Goal: Use online tool/utility: Utilize a website feature to perform a specific function

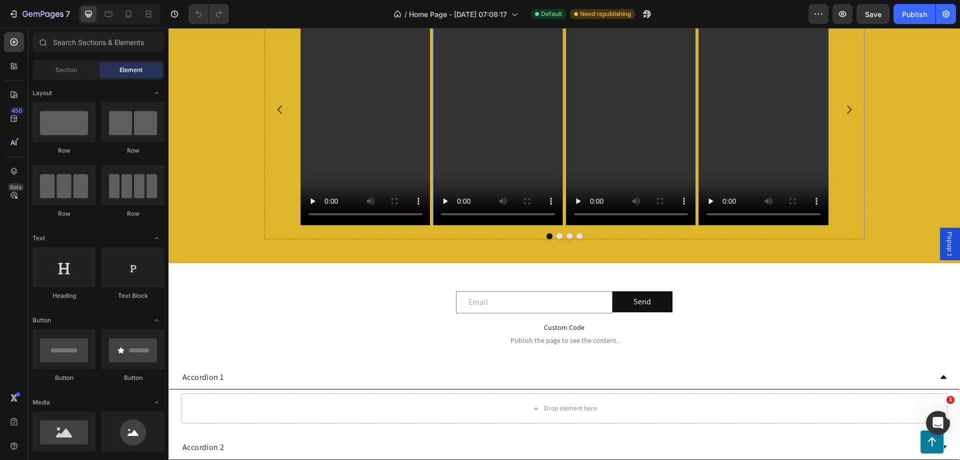
scroll to position [100, 0]
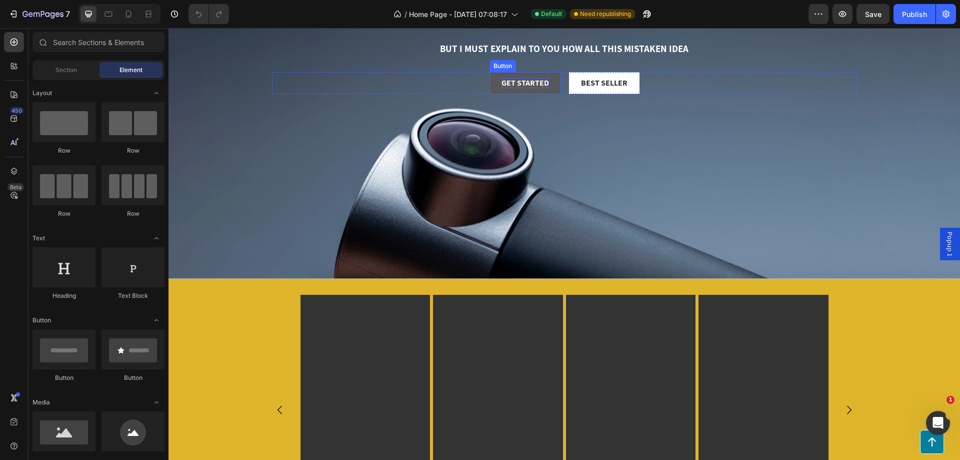
click at [530, 82] on div "Get started" at bounding box center [526, 83] width 48 height 11
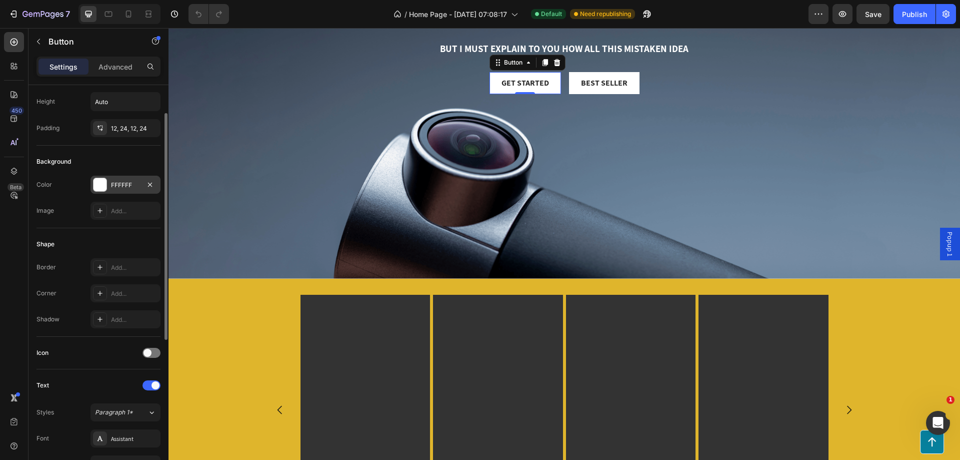
scroll to position [0, 0]
click at [105, 186] on div at bounding box center [100, 184] width 13 height 13
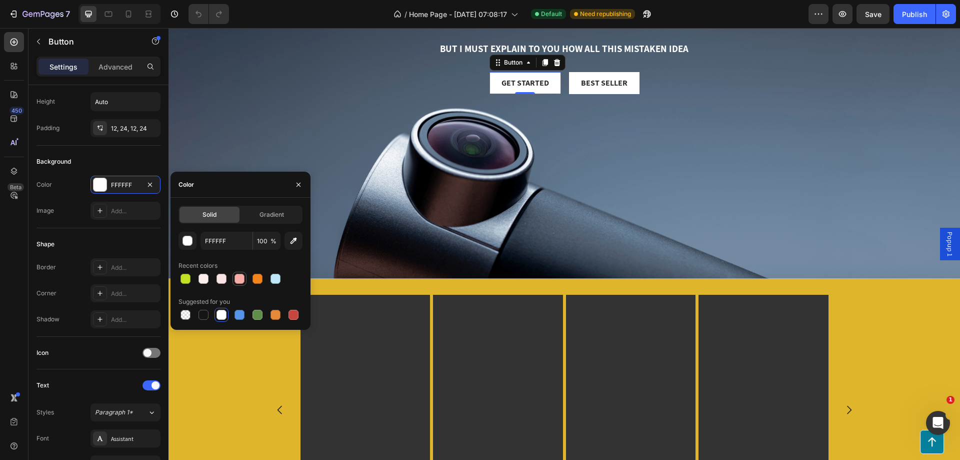
click at [241, 280] on div at bounding box center [240, 279] width 10 height 10
click at [258, 280] on div at bounding box center [258, 279] width 10 height 10
type input "F3841D"
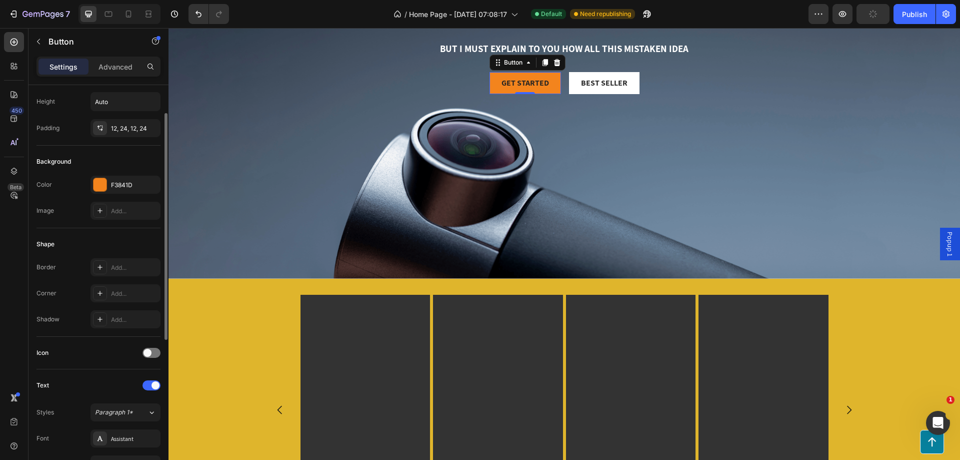
click at [88, 375] on div "Text Styles Paragraph 1* Font Assistant Size 16 Color 242424 Show more" at bounding box center [99, 465] width 124 height 192
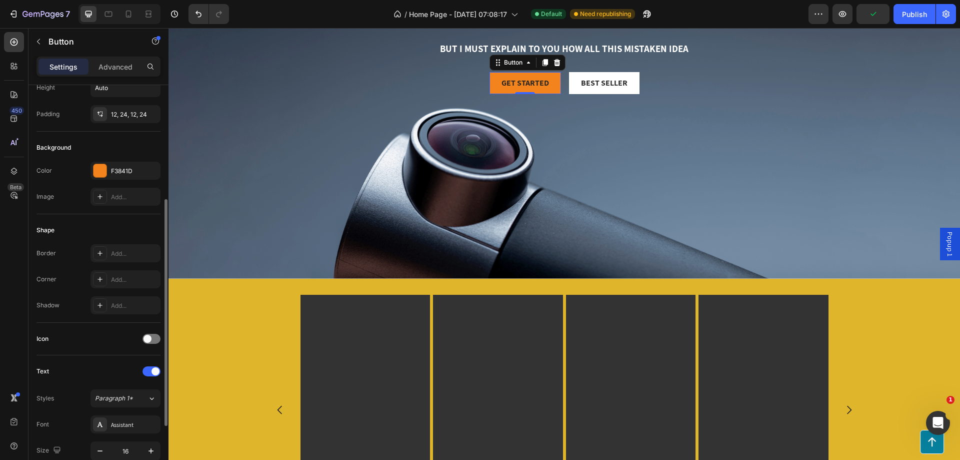
scroll to position [264, 0]
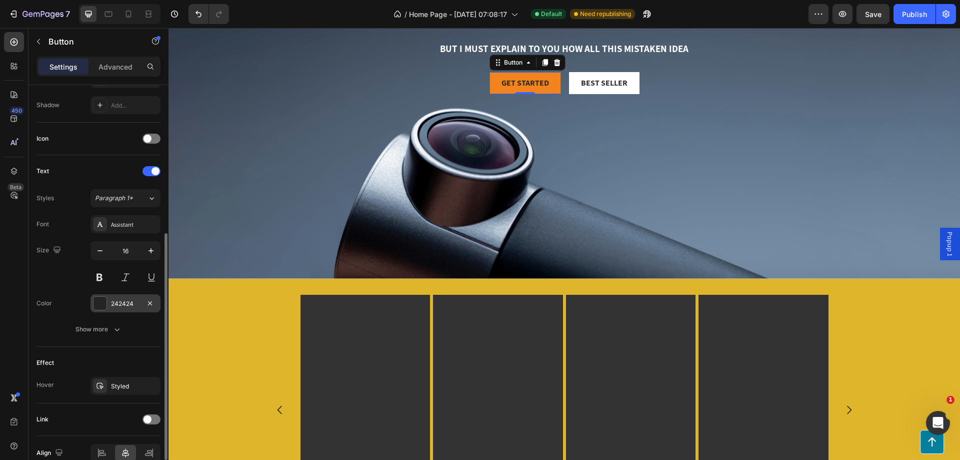
click at [116, 303] on div "242424" at bounding box center [125, 303] width 29 height 9
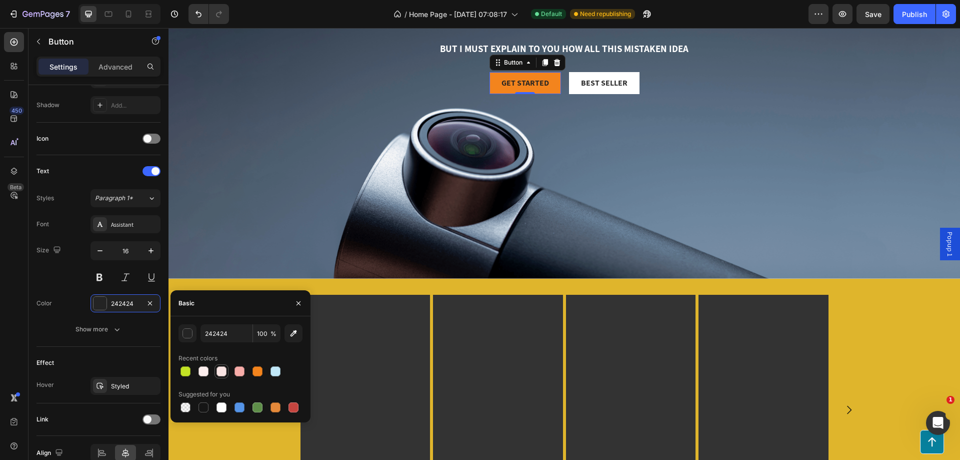
click at [220, 372] on div at bounding box center [222, 371] width 10 height 10
type input "F9E4E3"
click at [352, 217] on div "Background Image" at bounding box center [565, 113] width 792 height 330
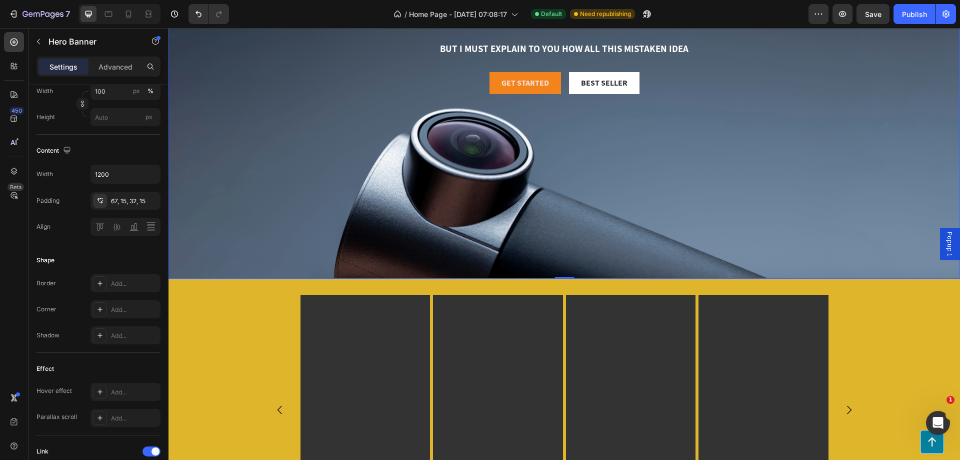
scroll to position [0, 0]
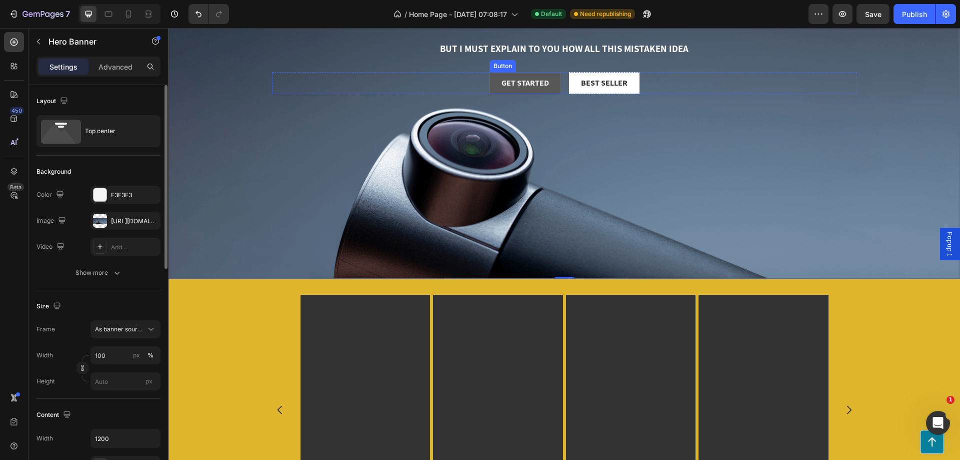
click at [502, 91] on button "Get started" at bounding box center [526, 83] width 72 height 23
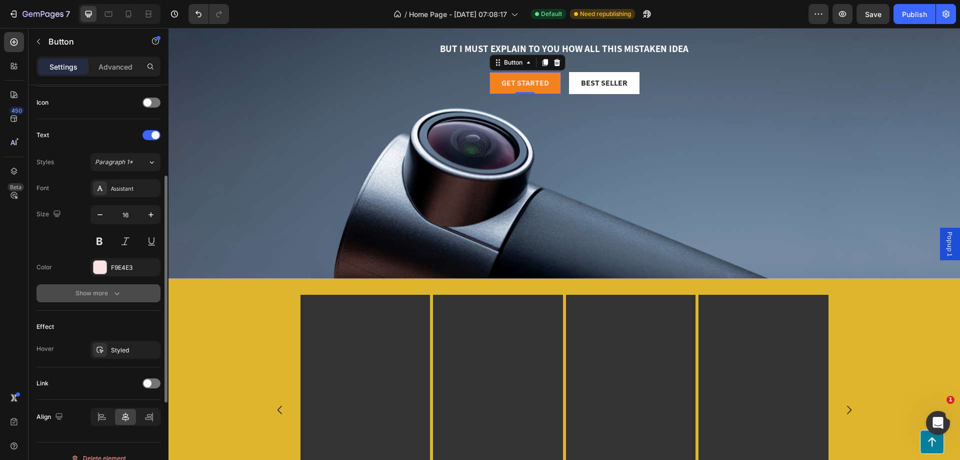
scroll to position [314, 0]
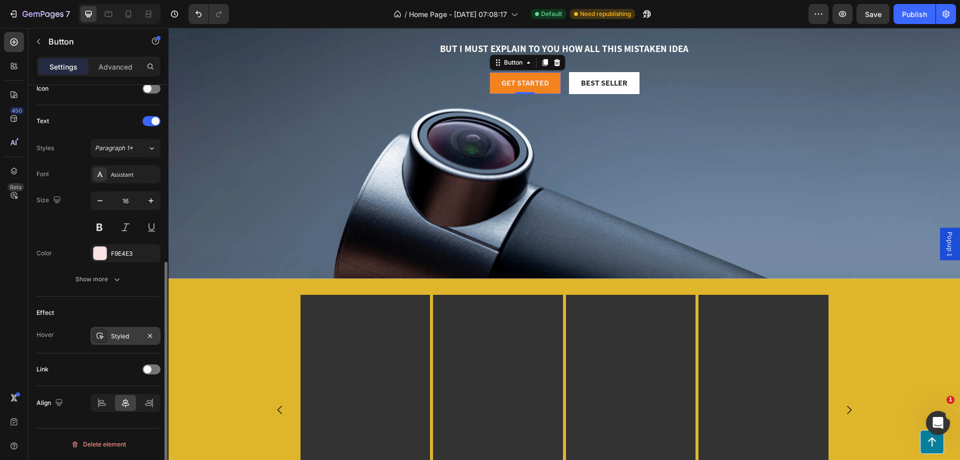
click at [133, 339] on div "Styled" at bounding box center [125, 336] width 29 height 9
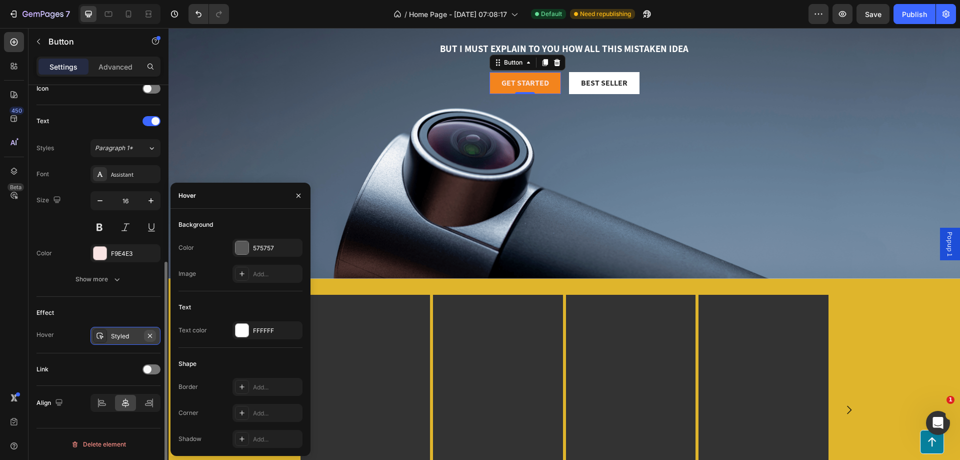
click at [150, 336] on icon "button" at bounding box center [150, 335] width 4 height 4
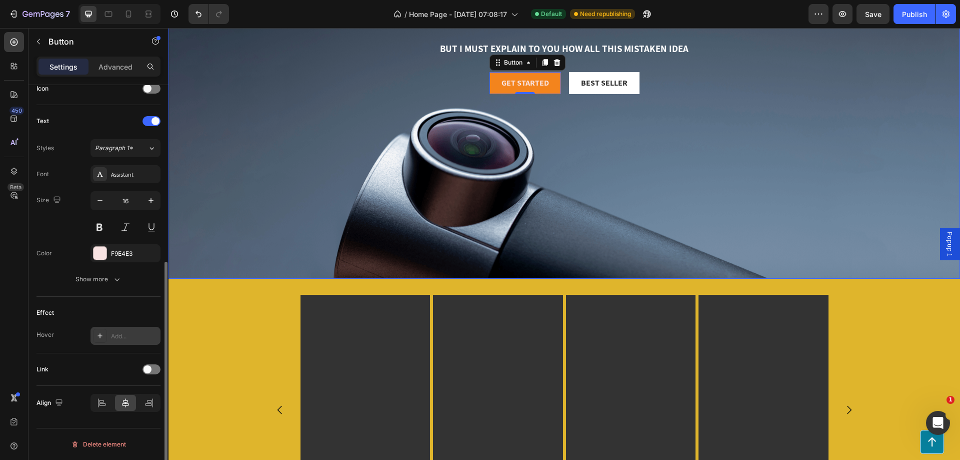
click at [338, 207] on div "Background Image" at bounding box center [565, 113] width 792 height 330
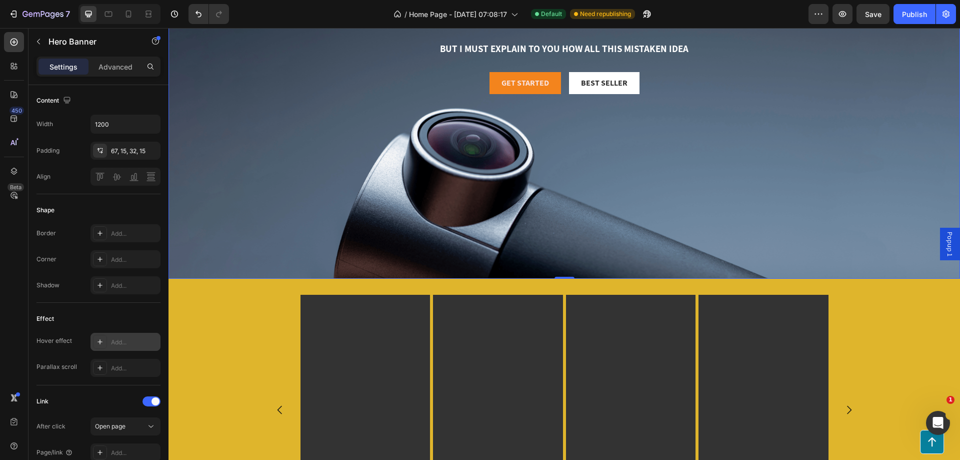
scroll to position [0, 0]
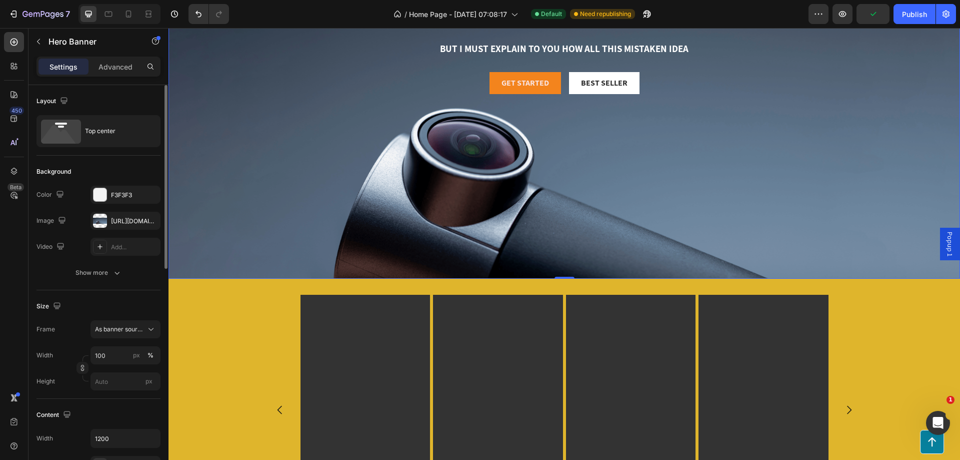
click at [417, 197] on div "Background Image" at bounding box center [565, 113] width 792 height 330
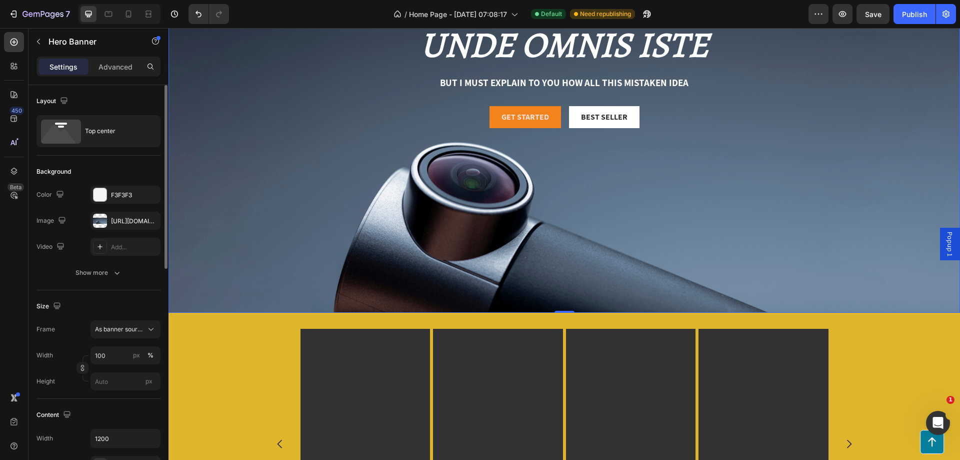
scroll to position [50, 0]
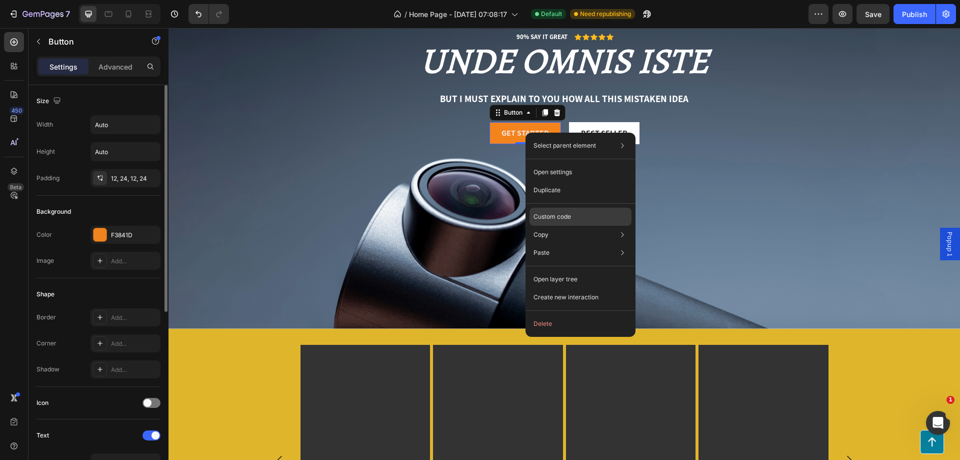
click at [561, 213] on p "Custom code" at bounding box center [553, 216] width 38 height 9
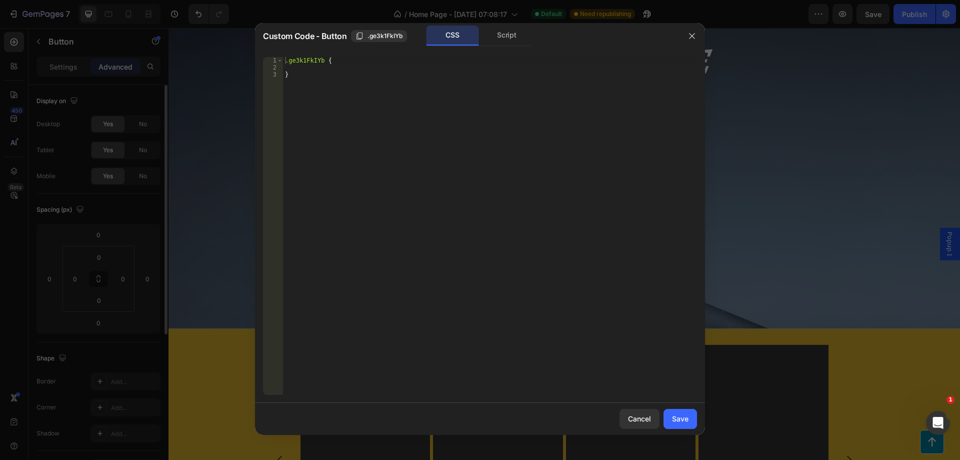
click at [317, 68] on div ".ge3k1FkIYb { }" at bounding box center [490, 233] width 414 height 352
paste textarea "text-shadow: 0px 0px 5px #333333!important;"
click at [445, 63] on div ".ge3k1FkIYb { text-shadow : 0 px 0 px 5 px #333333 !important ; }" at bounding box center [490, 233] width 414 height 352
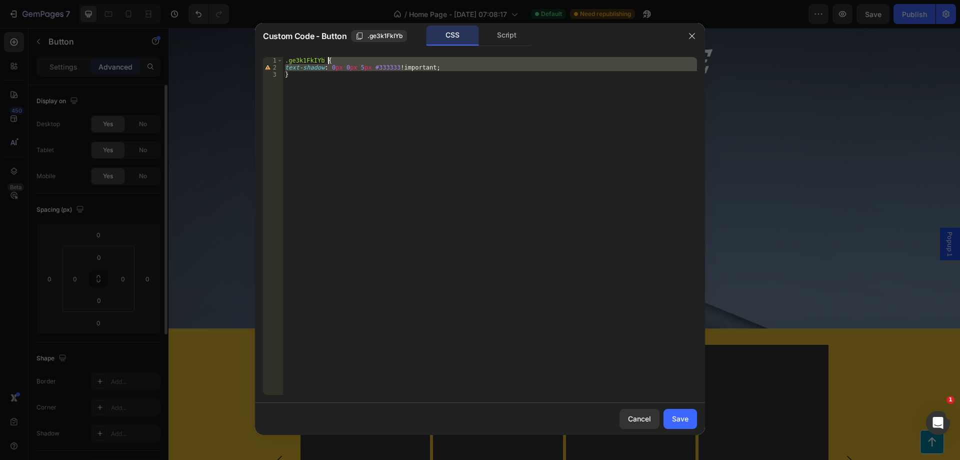
click at [422, 63] on div ".ge3k1FkIYb { text-shadow : 0 px 0 px 5 px #333333 !important ; }" at bounding box center [490, 226] width 414 height 338
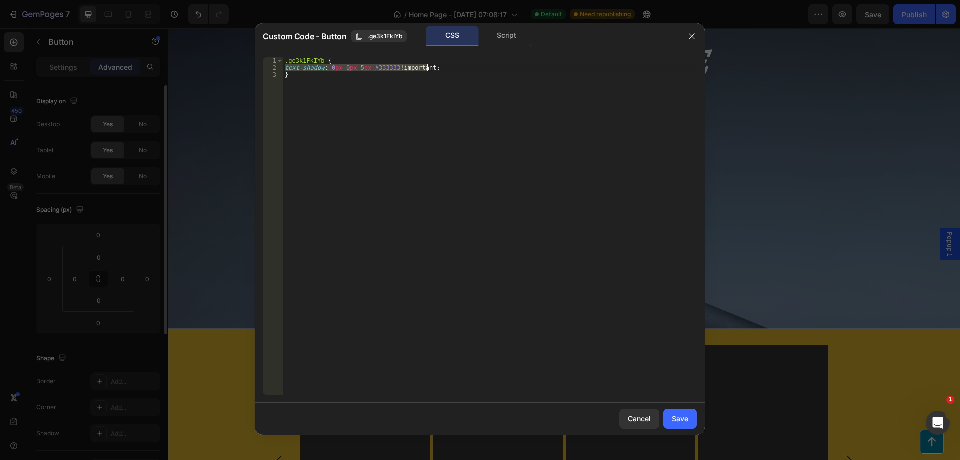
drag, startPoint x: 286, startPoint y: 68, endPoint x: 427, endPoint y: 67, distance: 141.5
click at [427, 67] on div ".ge3k1FkIYb { text-shadow : 0 px 0 px 5 px #333333 !important ; }" at bounding box center [490, 233] width 414 height 352
paste textarea "2px 2px 4px rgba(0, 0, 0, 0.3)"
type textarea "text-shadow: 2px 2px 4px rgba(0, 0, 0, 0.3);"
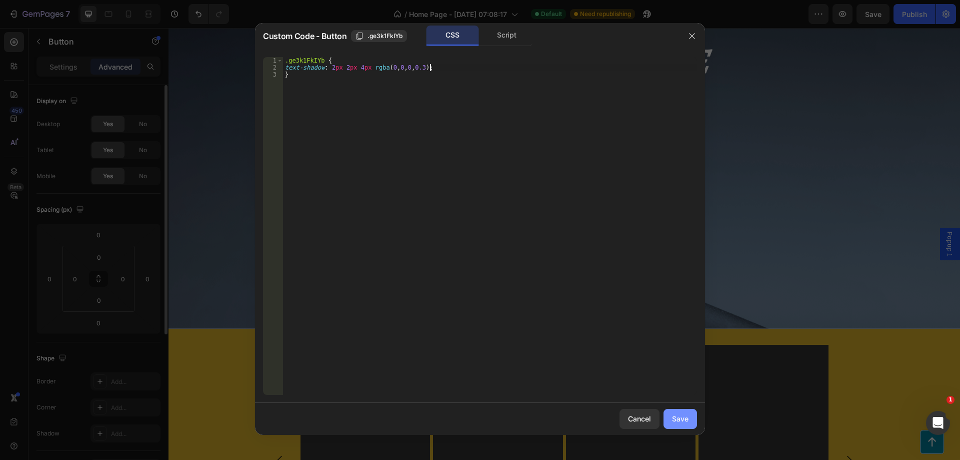
click at [671, 415] on button "Save" at bounding box center [681, 419] width 34 height 20
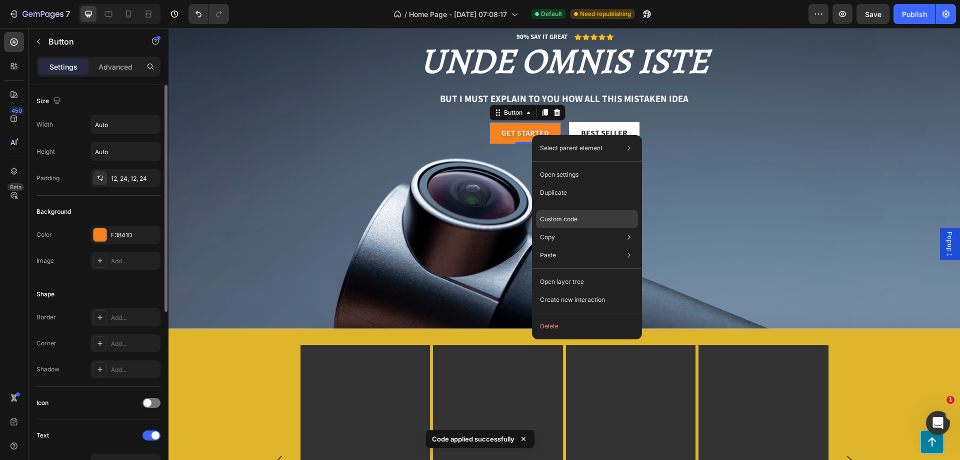
click at [568, 246] on div "Custom code" at bounding box center [587, 255] width 102 height 18
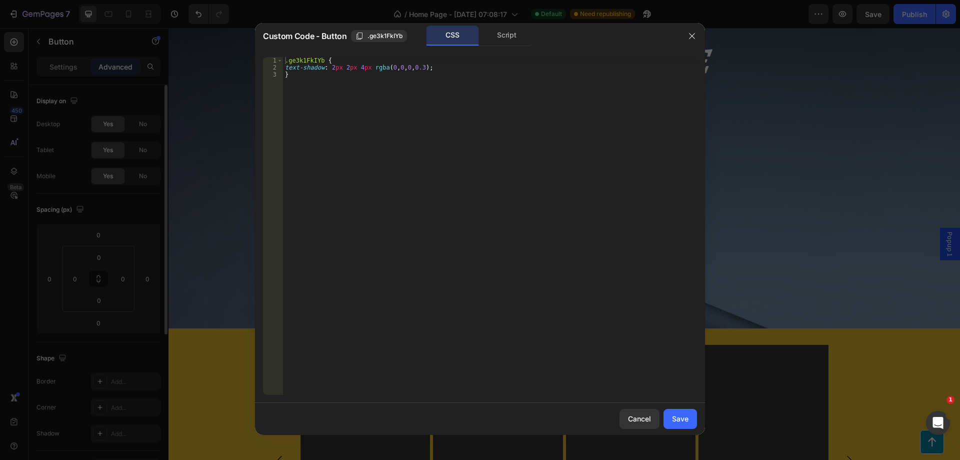
click at [424, 68] on div ".ge3k1FkIYb { text-shadow : 2 px 2 px 4 px rgba ( 0 , 0 , 0 , 0.3 ) ; }" at bounding box center [490, 233] width 414 height 352
click at [373, 69] on div ".ge3k1FkIYb { text-shadow : 2 px 2 px 4 px rgba ( 0 , 0 , 0 , 0.3 ) ; }" at bounding box center [490, 233] width 414 height 352
drag, startPoint x: 373, startPoint y: 69, endPoint x: 426, endPoint y: 68, distance: 53.0
click at [426, 68] on div ".ge3k1FkIYb { text-shadow : 2 px 2 px 4 px rgba ( 0 , 0 , 0 , 0.3 ) ; }" at bounding box center [490, 233] width 414 height 352
paste textarea "#333333"
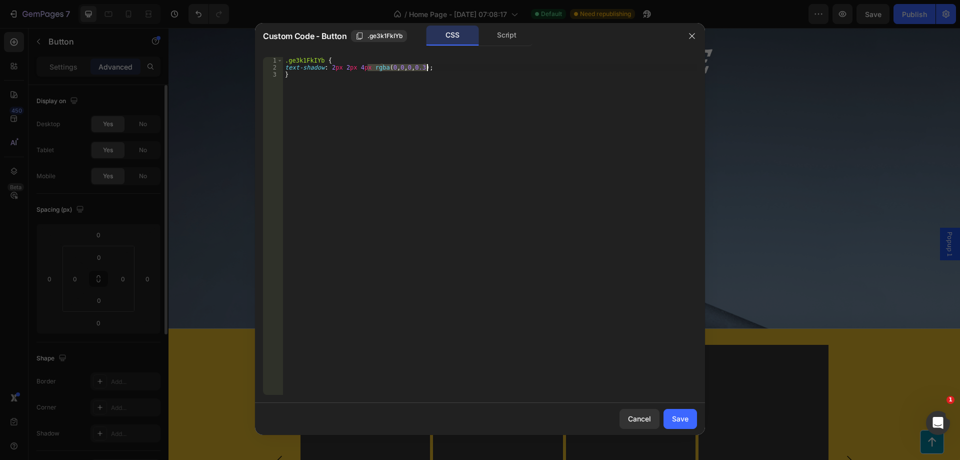
type textarea "text-shadow: 2px 2px 4px #333333;"
click at [676, 418] on div "Save" at bounding box center [680, 418] width 17 height 11
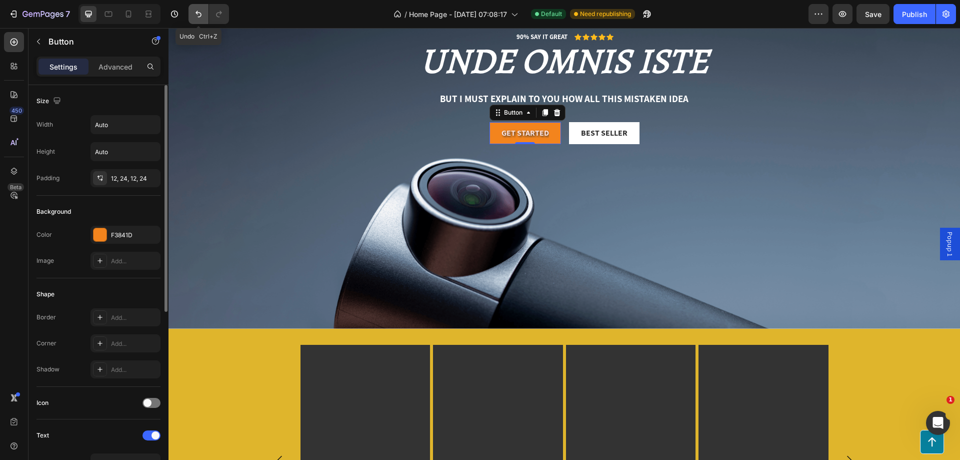
click at [197, 18] on icon "Undo/Redo" at bounding box center [199, 14] width 10 height 10
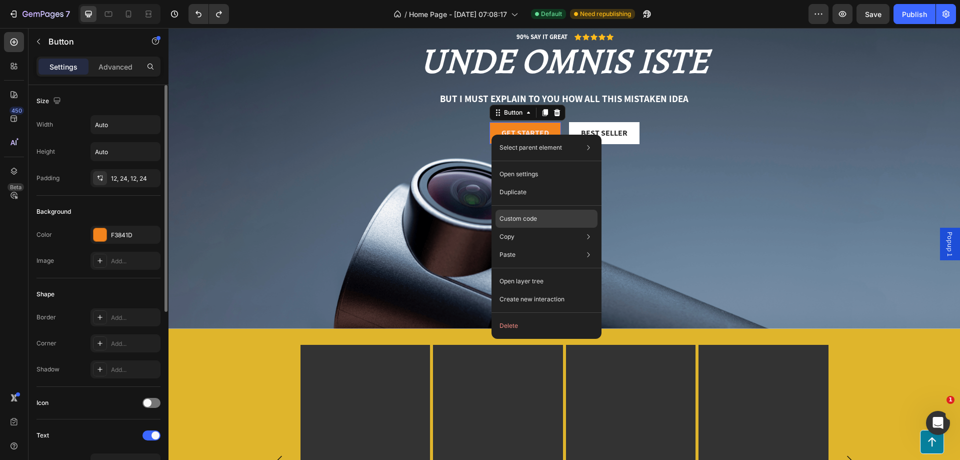
click at [536, 217] on p "Custom code" at bounding box center [519, 218] width 38 height 9
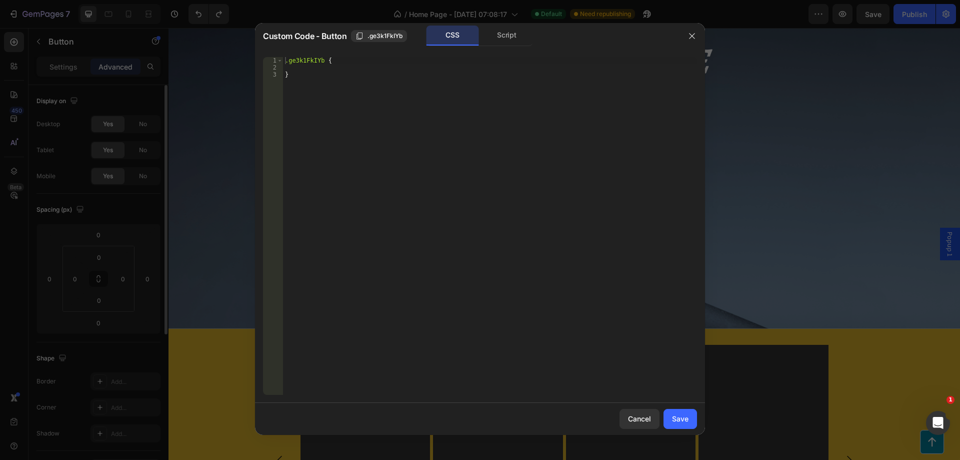
click at [319, 71] on div ".ge3k1FkIYb { }" at bounding box center [490, 233] width 414 height 352
paste textarea "text-shadow: 2px 2px 4px rgba(0, 0, 0, 0.3) !important;"
type textarea "text-shadow: 2px 2px 4px rgba(0, 0, 0, 0.3) !important;"
click at [756, 153] on div at bounding box center [480, 230] width 960 height 460
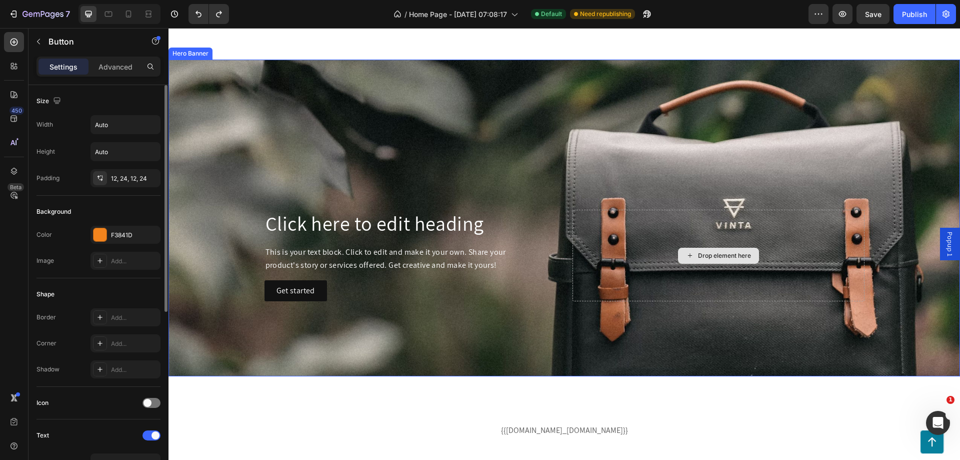
scroll to position [1209, 0]
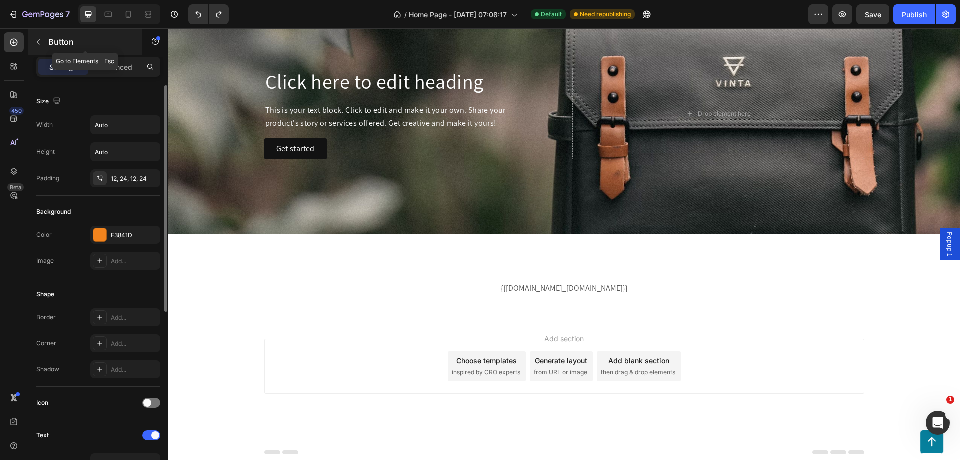
click at [38, 44] on icon "button" at bounding box center [39, 42] width 8 height 8
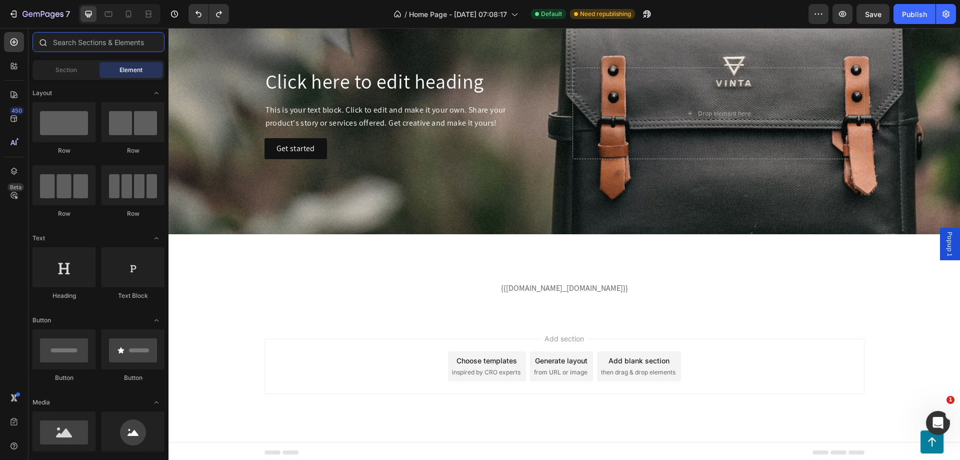
click at [90, 47] on input "text" at bounding box center [99, 42] width 132 height 20
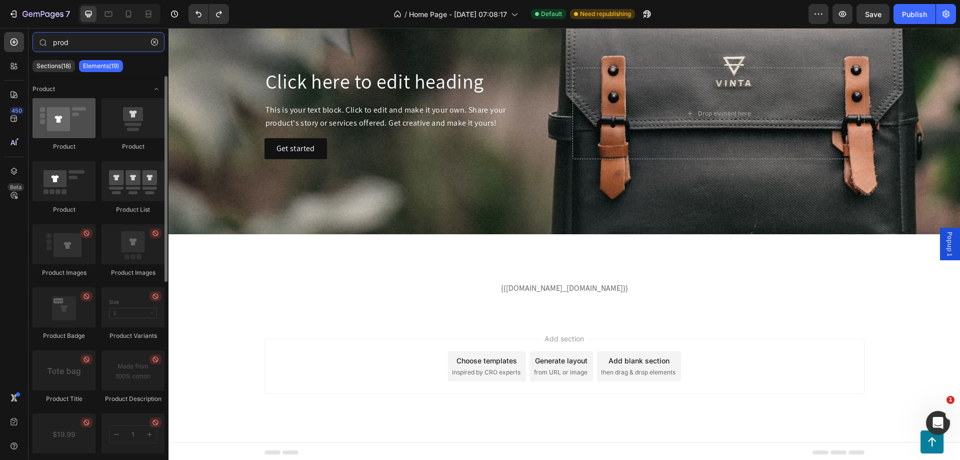
type input "prod"
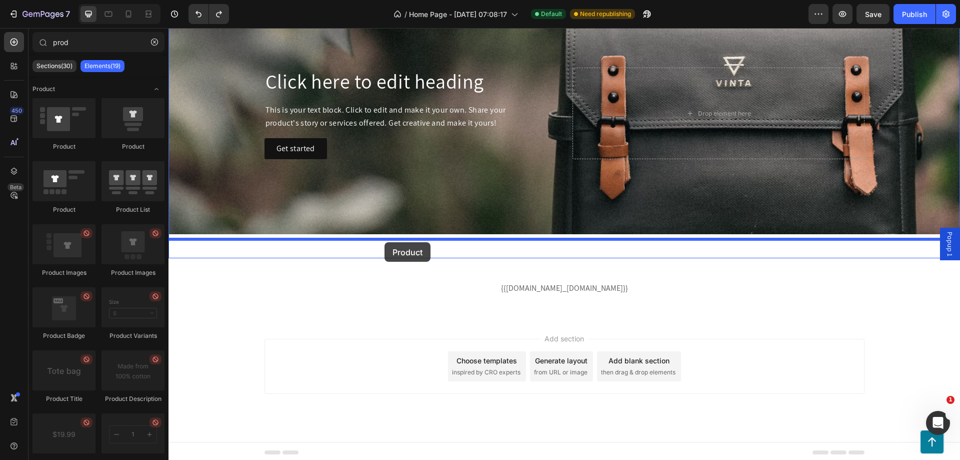
drag, startPoint x: 249, startPoint y: 155, endPoint x: 385, endPoint y: 242, distance: 161.5
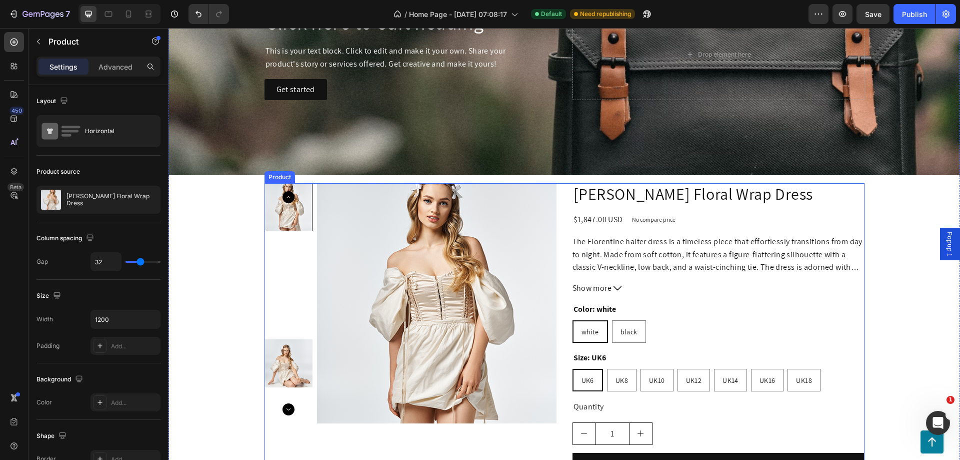
scroll to position [1359, 0]
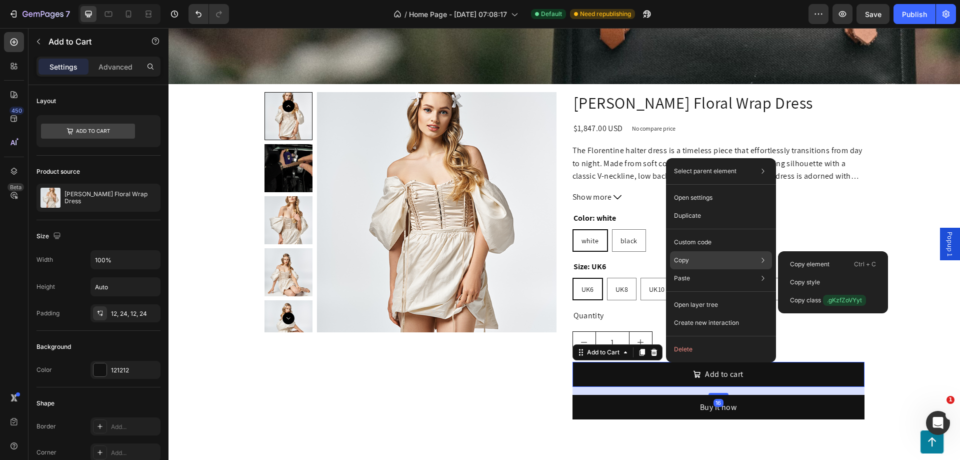
click at [712, 259] on div "Copy Copy element Ctrl + C Copy style Copy class .gKzfZoVYyt" at bounding box center [721, 260] width 102 height 18
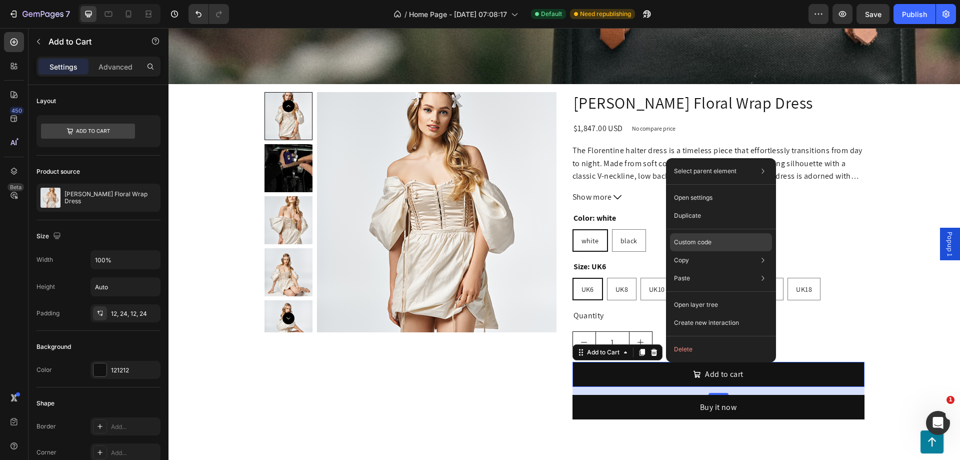
click at [717, 269] on div "Custom code" at bounding box center [721, 278] width 102 height 18
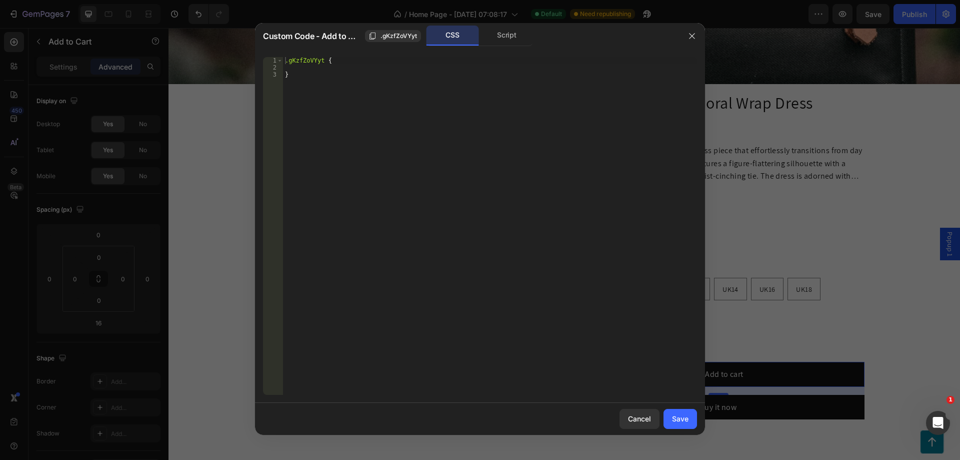
click at [330, 72] on div ".gKzfZoVYyt { }" at bounding box center [490, 233] width 414 height 352
type textarea "}"
click at [333, 66] on div ".gKzfZoVYyt { }" at bounding box center [490, 233] width 414 height 352
paste textarea "[URL][DOMAIN_NAME]"
click at [394, 68] on div ".gKzfZoVYyt { https : //[DOMAIN_NAME][URL] }" at bounding box center [490, 233] width 414 height 352
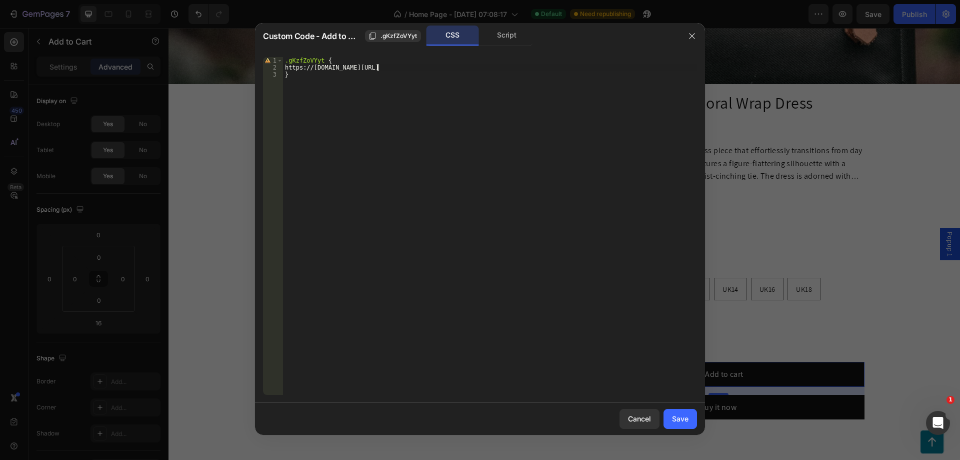
click at [394, 68] on div ".gKzfZoVYyt { https : //[DOMAIN_NAME][URL] }" at bounding box center [490, 233] width 414 height 352
paste textarea "text-shadow: 2px 2px 4px rgba(0, 0, 0, 0.3) !important;"
type textarea "text-shadow: 2px 2px 4px rgba(0, 0, 0, 0.3) !important; }"
drag, startPoint x: 678, startPoint y: 425, endPoint x: 509, endPoint y: 396, distance: 170.9
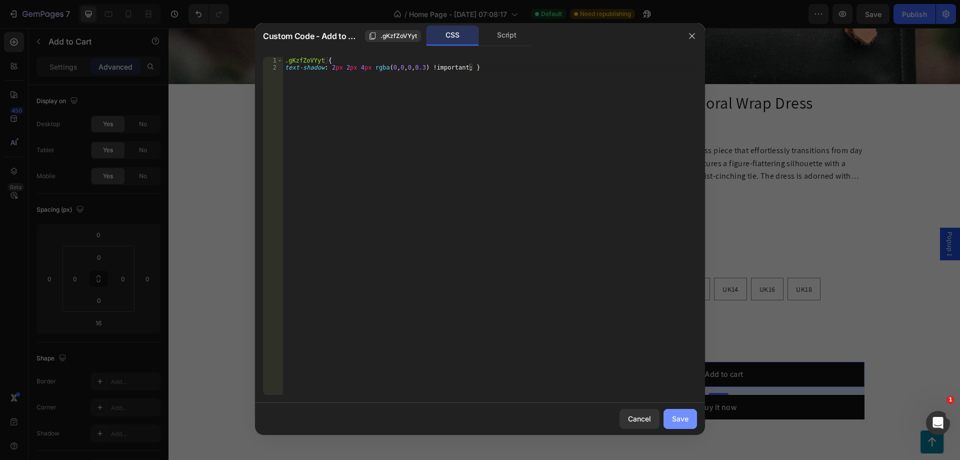
click at [678, 425] on button "Save" at bounding box center [681, 419] width 34 height 20
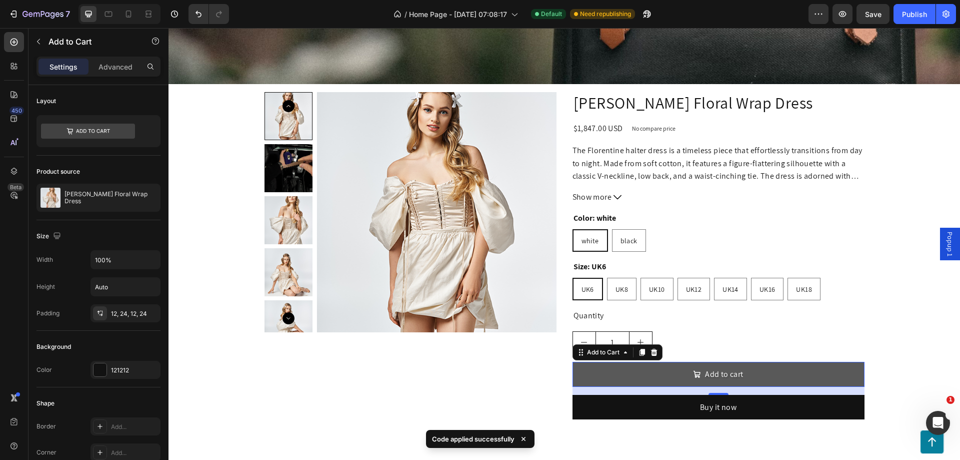
click at [663, 374] on button "Add to cart" at bounding box center [719, 374] width 292 height 25
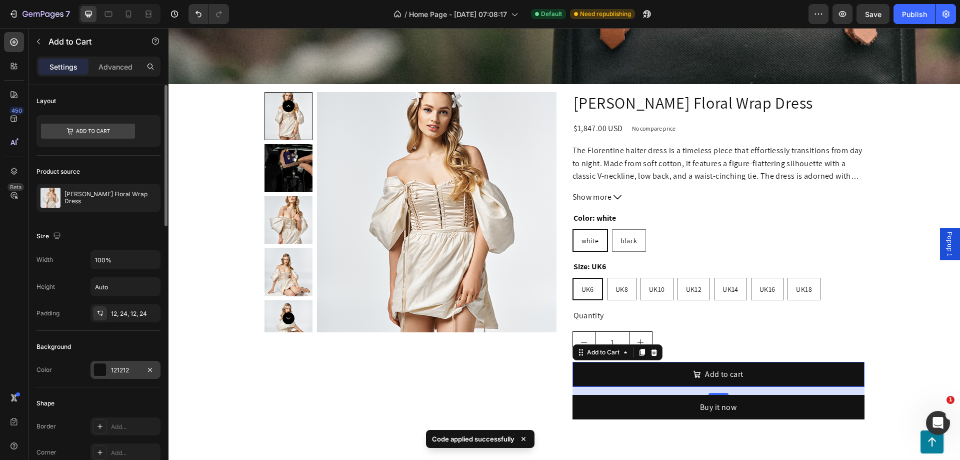
click at [119, 370] on div "121212" at bounding box center [125, 370] width 29 height 9
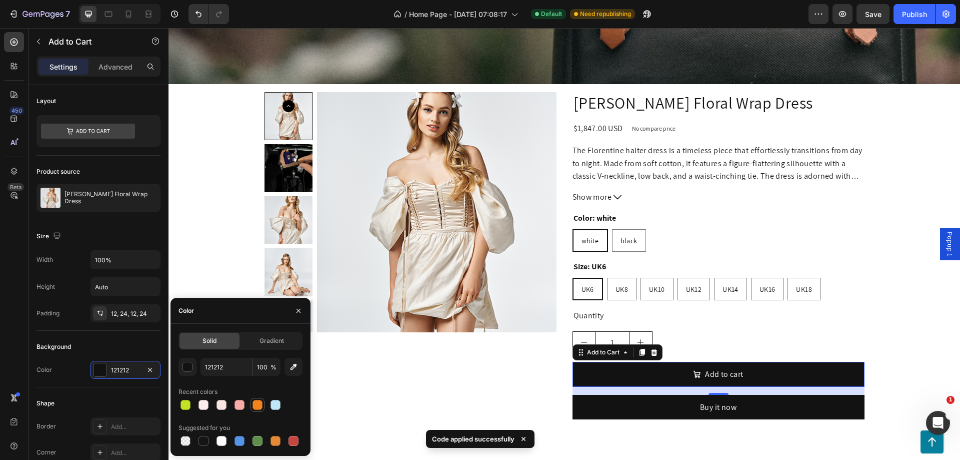
click at [262, 404] on div at bounding box center [258, 405] width 10 height 10
type input "F3841D"
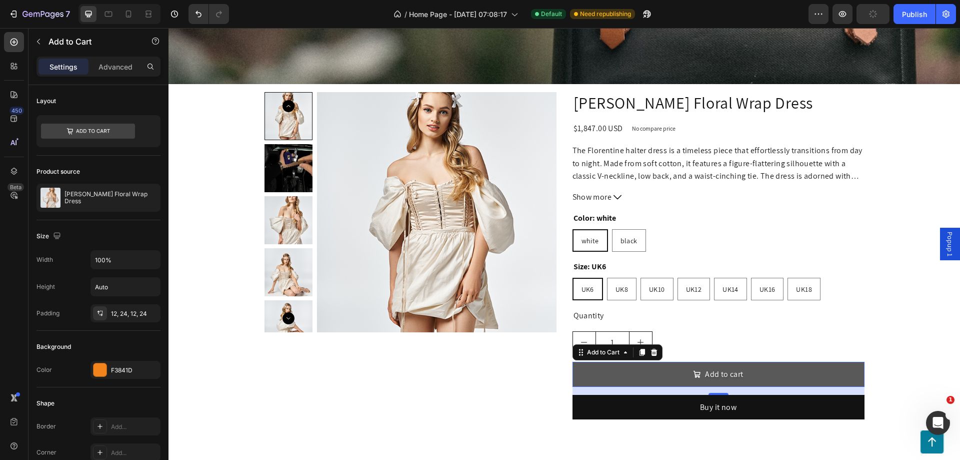
click at [648, 363] on button "Add to cart" at bounding box center [719, 374] width 292 height 25
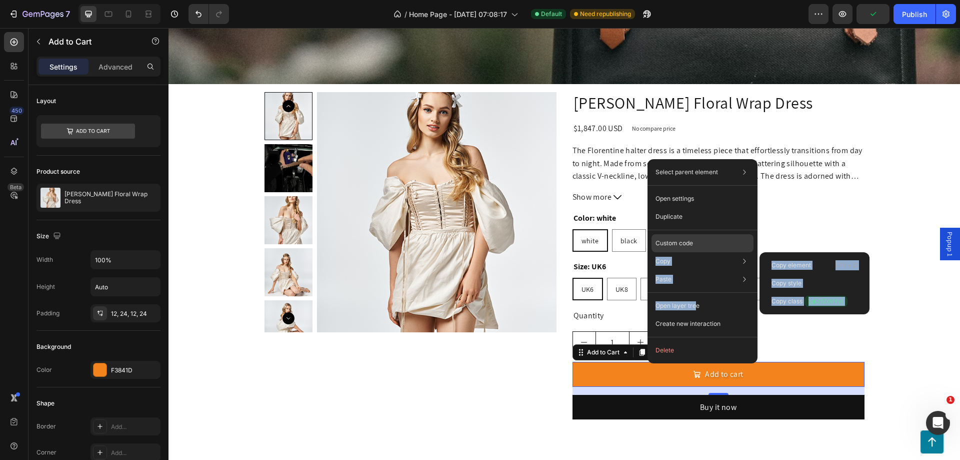
drag, startPoint x: 697, startPoint y: 305, endPoint x: 701, endPoint y: 241, distance: 63.6
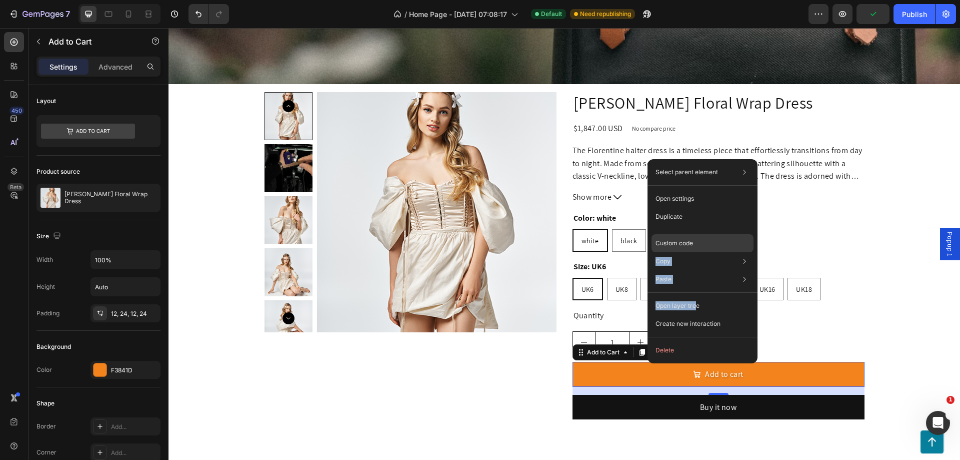
click at [701, 241] on div "Select parent element Section Product Add to Cart Open settings Duplicate Custo…" at bounding box center [703, 261] width 110 height 204
click at [701, 270] on div "Custom code" at bounding box center [703, 279] width 102 height 18
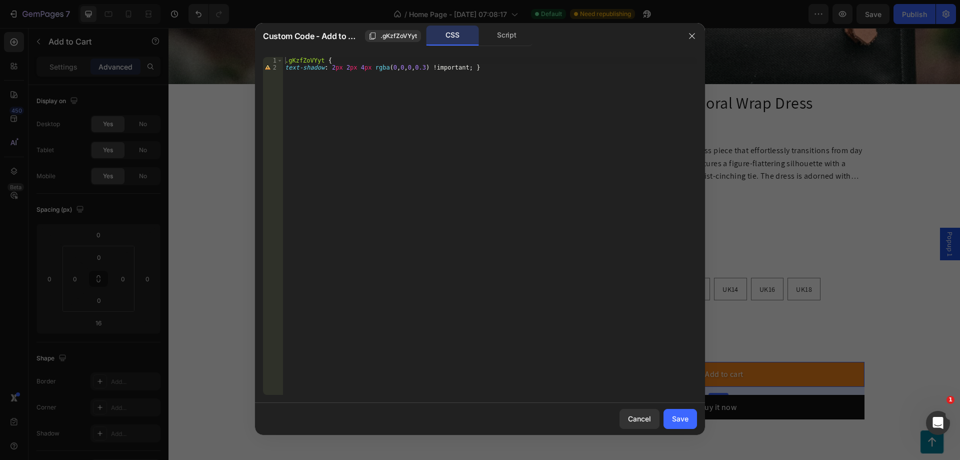
type textarea "text-shadow: 2px 2px 4px rgba(0, 0, 0, 0.3) !important; }"
click at [472, 68] on div ".gKzfZoVYyt { text-shadow : 2 px 2 px 4 px rgba ( 0 , 0 , 0 , 0.3 ) !important …" at bounding box center [490, 233] width 414 height 352
click at [333, 66] on div ".gKzfZoVYyt { text-shadow : 2 px 2 px 4 px rgba ( 0 , 0 , 0 , 0.3 ) !important …" at bounding box center [490, 233] width 414 height 352
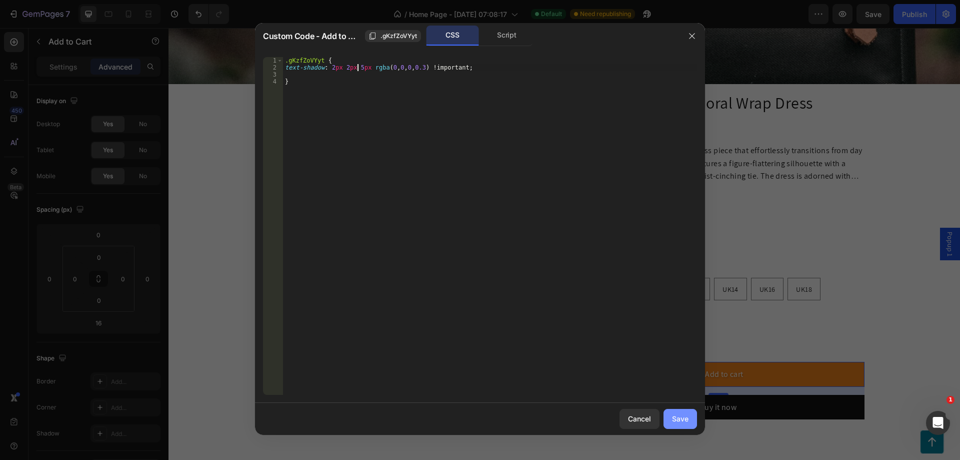
type textarea "text-shadow: 2px 2px 5px rgba(0, 0, 0, 0.3) !important;"
click at [672, 418] on button "Save" at bounding box center [681, 419] width 34 height 20
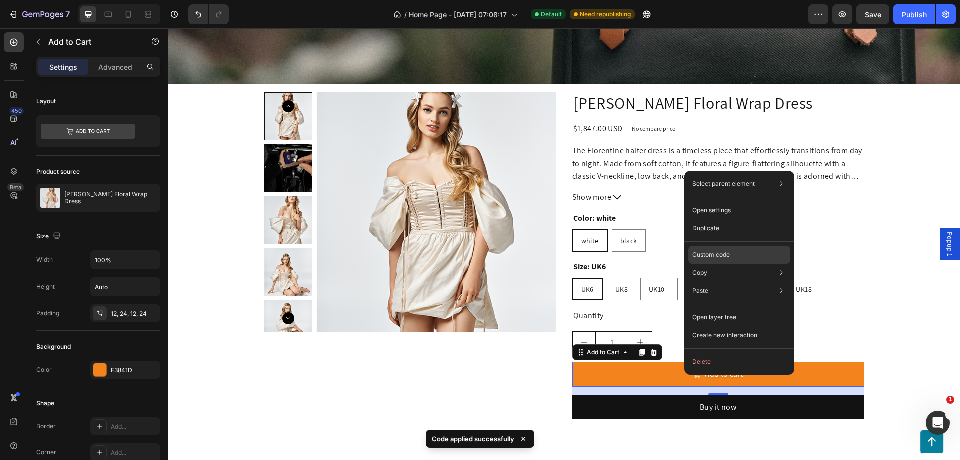
click at [722, 282] on div "Custom code" at bounding box center [740, 291] width 102 height 18
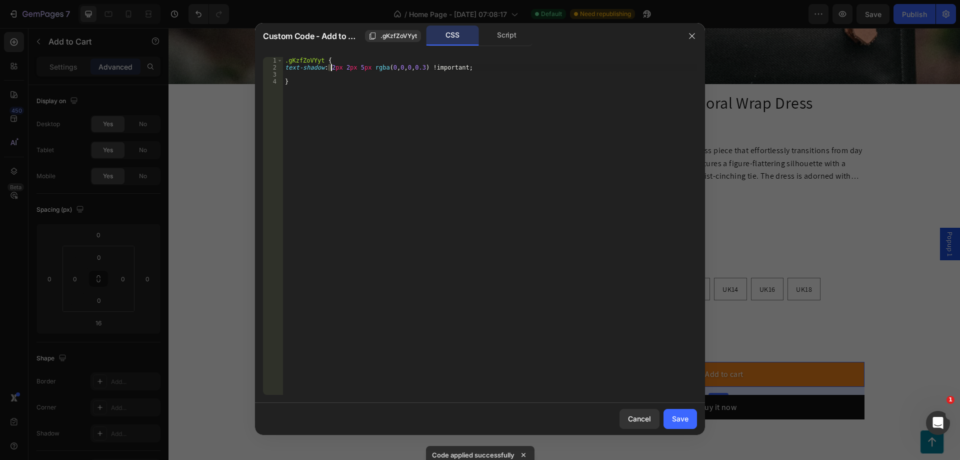
click at [330, 66] on div ".gKzfZoVYyt { text-shadow : 2 px 2 px 5 px rgba ( 0 , 0 , 0 , 0.3 ) !important …" at bounding box center [490, 233] width 414 height 352
click at [346, 69] on div ".gKzfZoVYyt { text-shadow : 10 px 2 px 5 px rgba ( 0 , 0 , 0 , 0.3 ) !important…" at bounding box center [490, 233] width 414 height 352
type textarea "text-shadow: 10px 10px 5px rgba(0, 0, 0, 0.3) !important;"
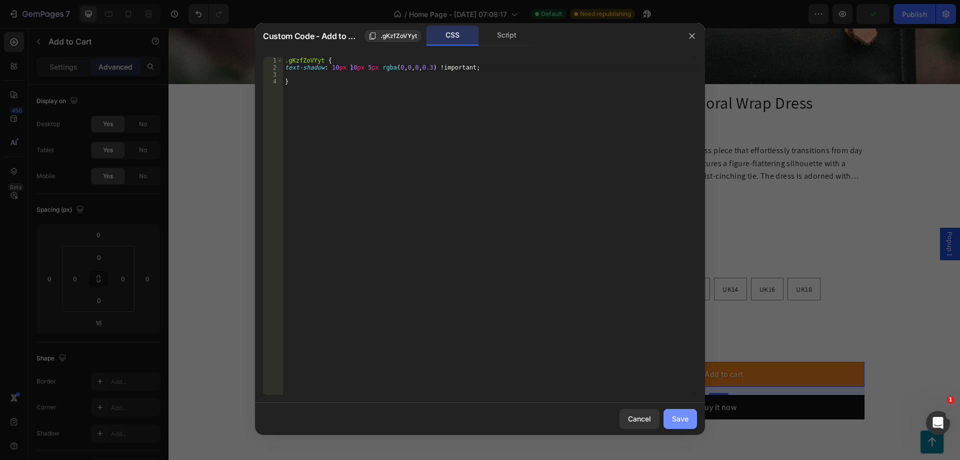
click at [676, 415] on div "Save" at bounding box center [680, 418] width 17 height 11
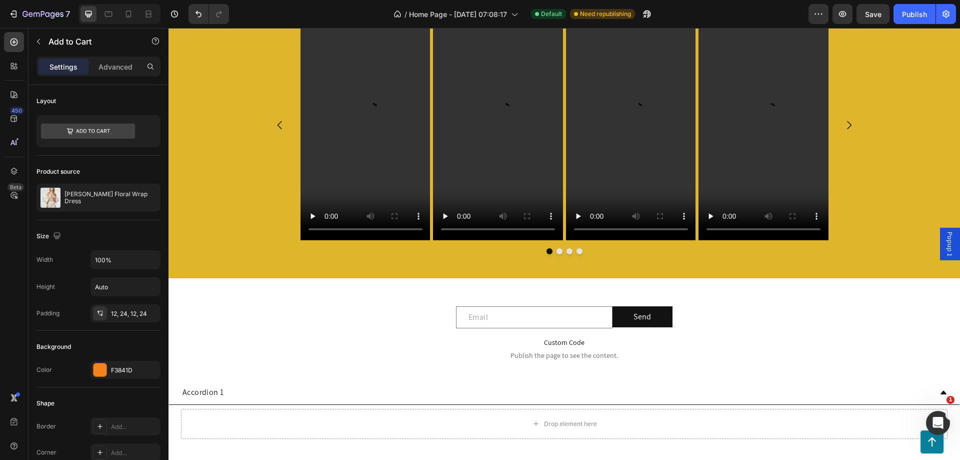
scroll to position [0, 0]
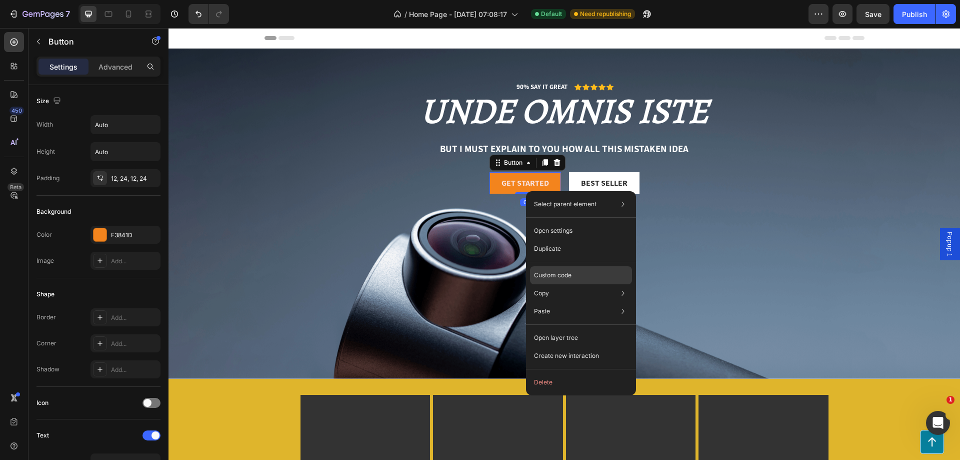
click at [555, 302] on div "Custom code" at bounding box center [581, 311] width 102 height 18
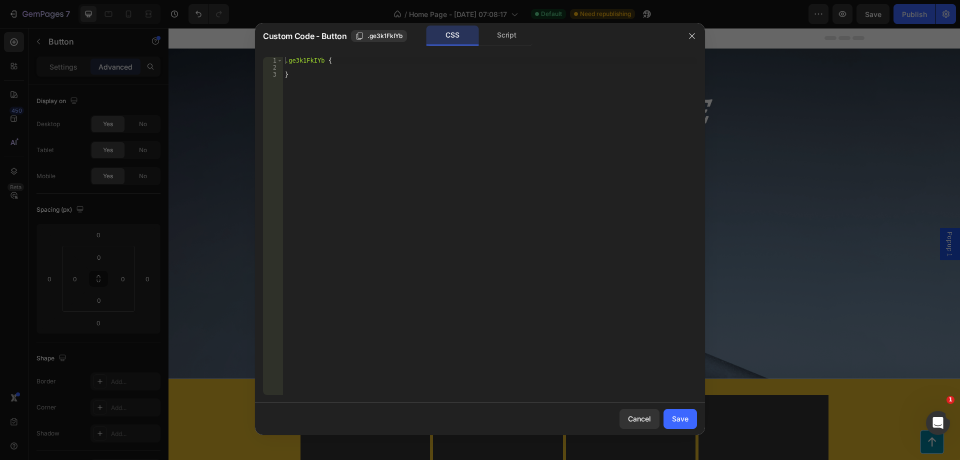
drag, startPoint x: 749, startPoint y: 274, endPoint x: 511, endPoint y: 230, distance: 241.6
click at [749, 274] on div at bounding box center [480, 230] width 960 height 460
